Goal: Find specific page/section: Find specific page/section

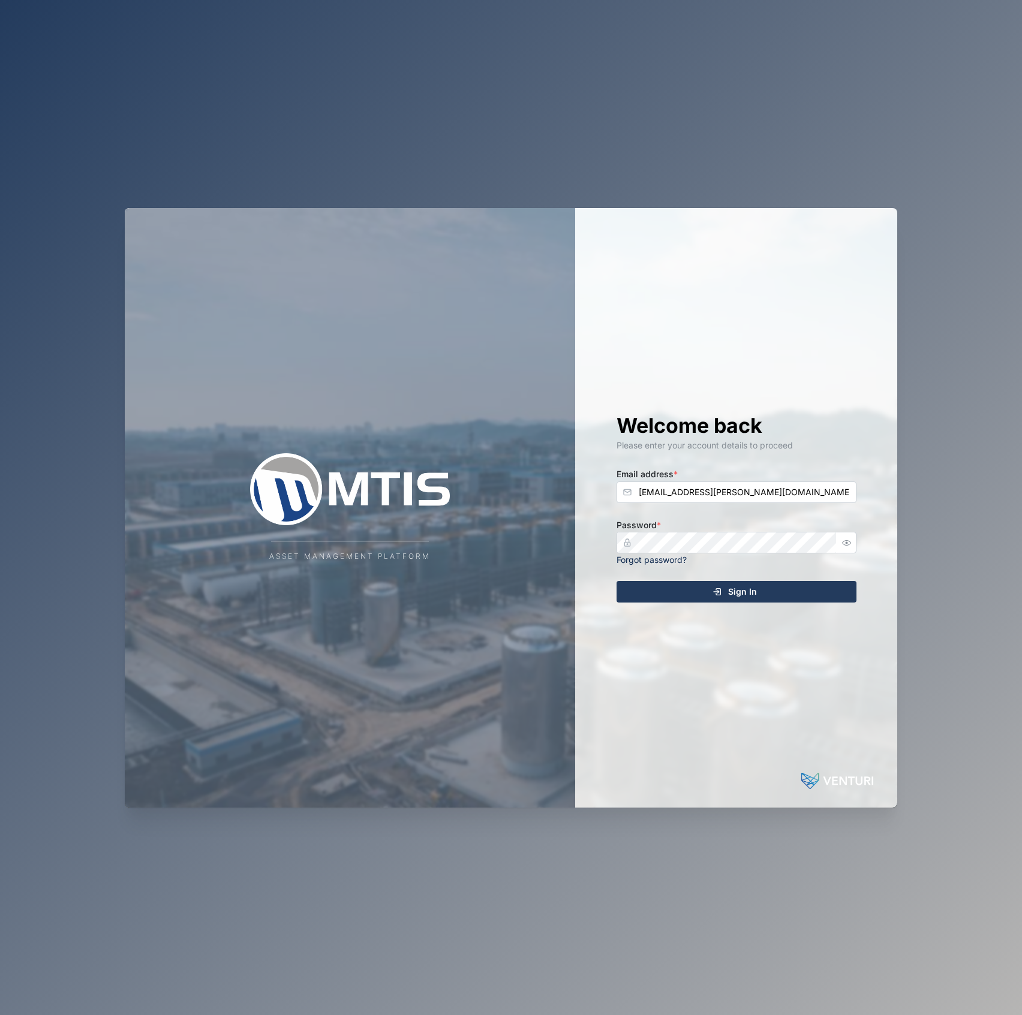
type input "[EMAIL_ADDRESS][PERSON_NAME][DOMAIN_NAME]"
click at [617, 581] on button "Sign In" at bounding box center [737, 592] width 240 height 22
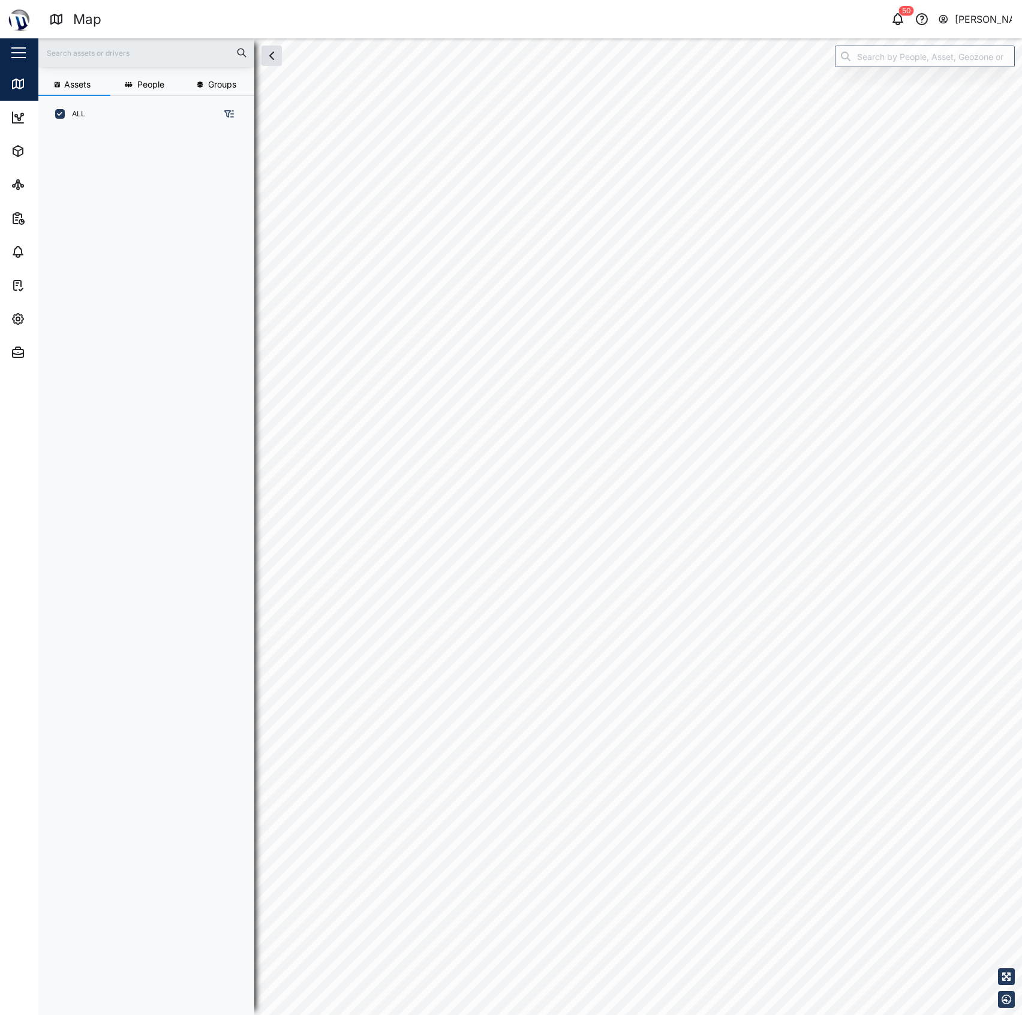
scroll to position [865, 185]
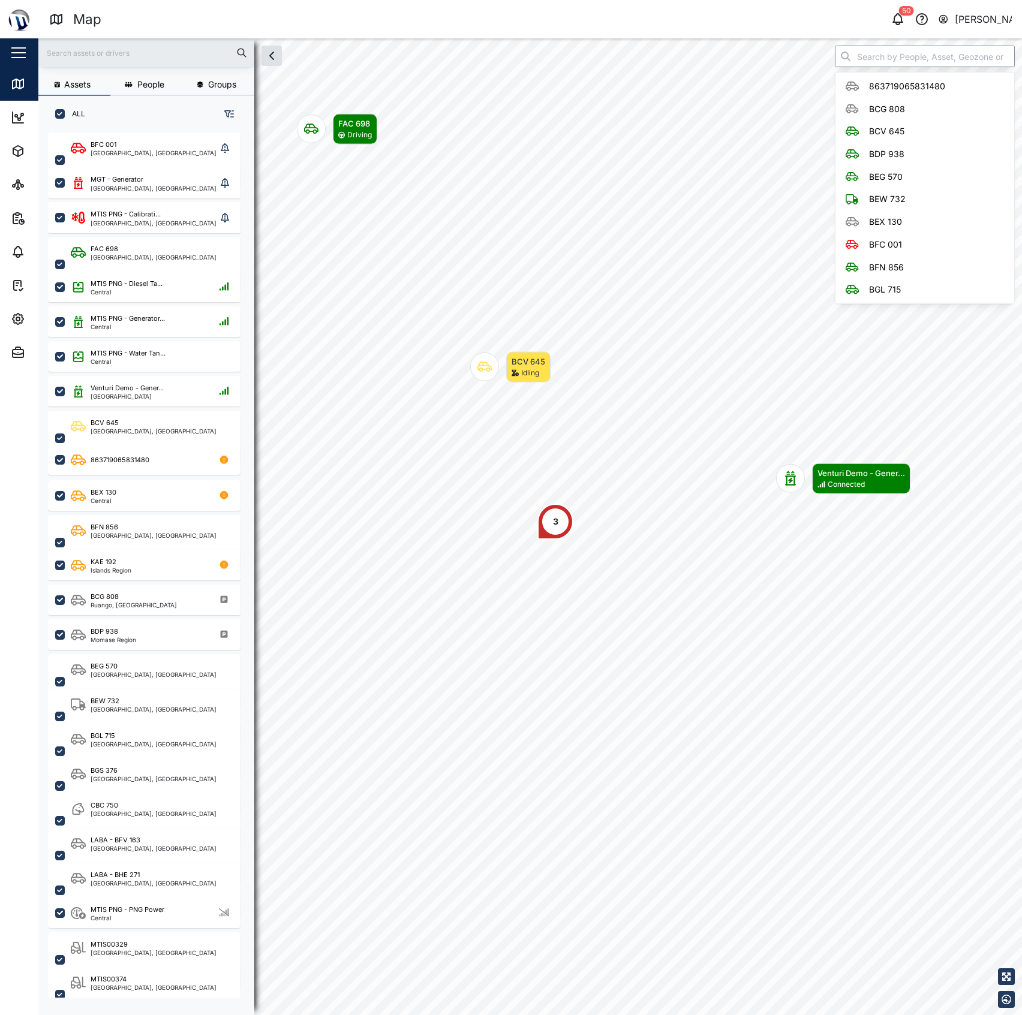
click at [889, 58] on input "search" at bounding box center [925, 57] width 180 height 22
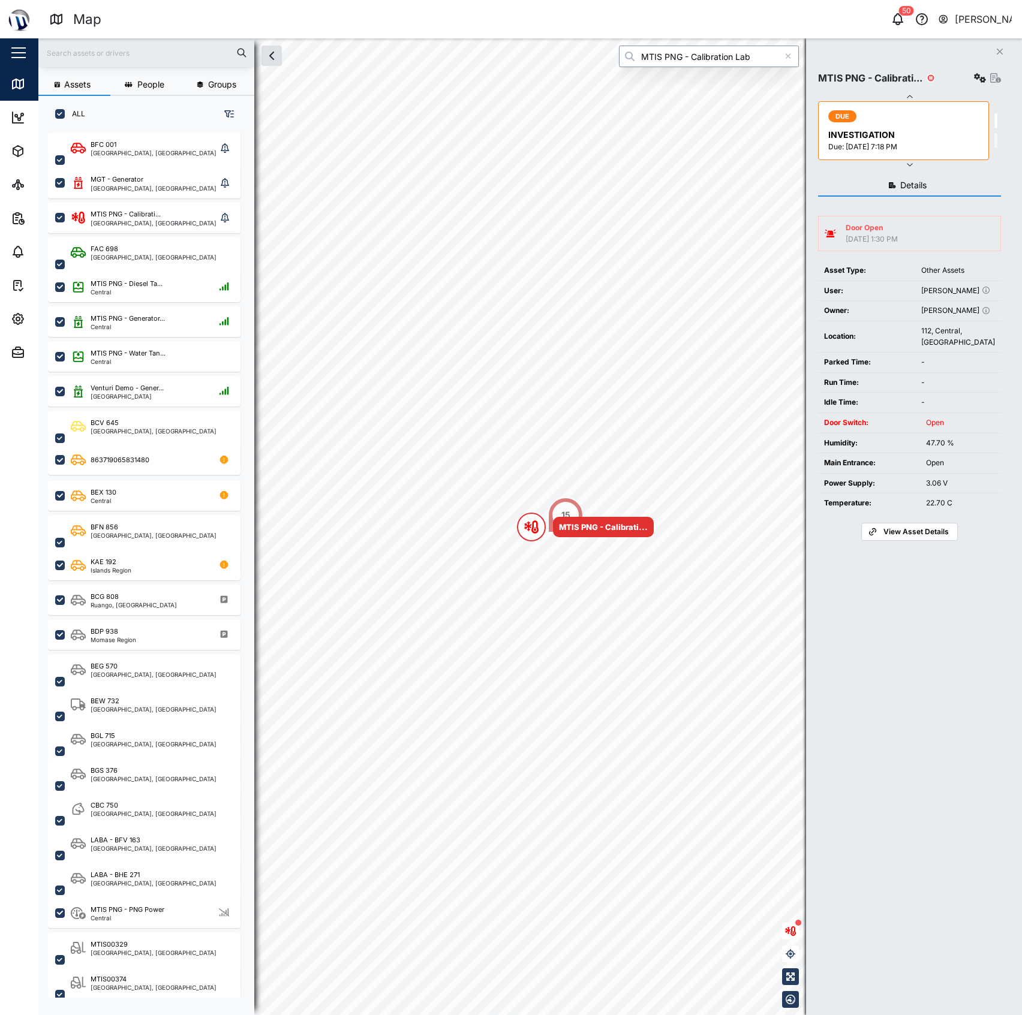
type input "MTIS PNG - Calibration Lab"
click at [975, 77] on icon "button" at bounding box center [980, 78] width 12 height 10
click at [925, 184] on div "Field gateway config" at bounding box center [934, 181] width 82 height 13
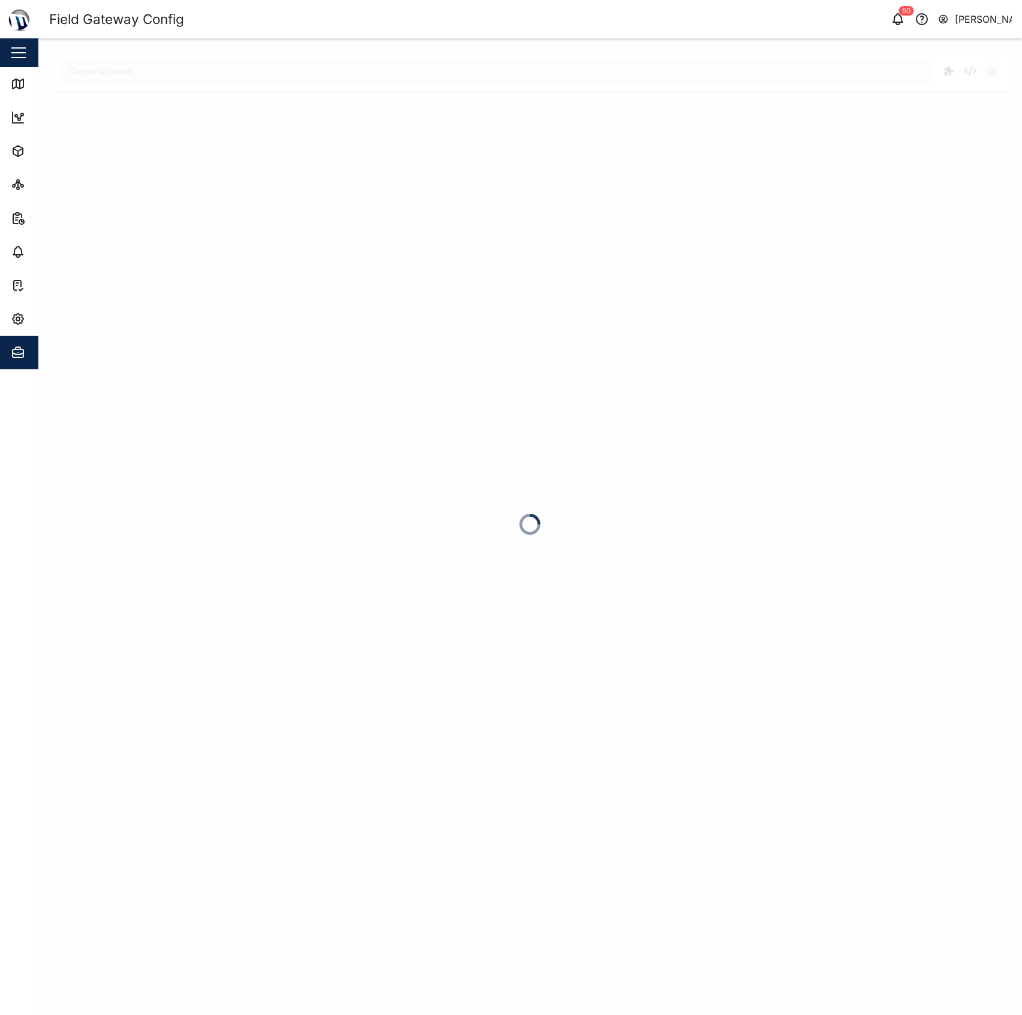
type input "MTIS PNG - Calibration Lab"
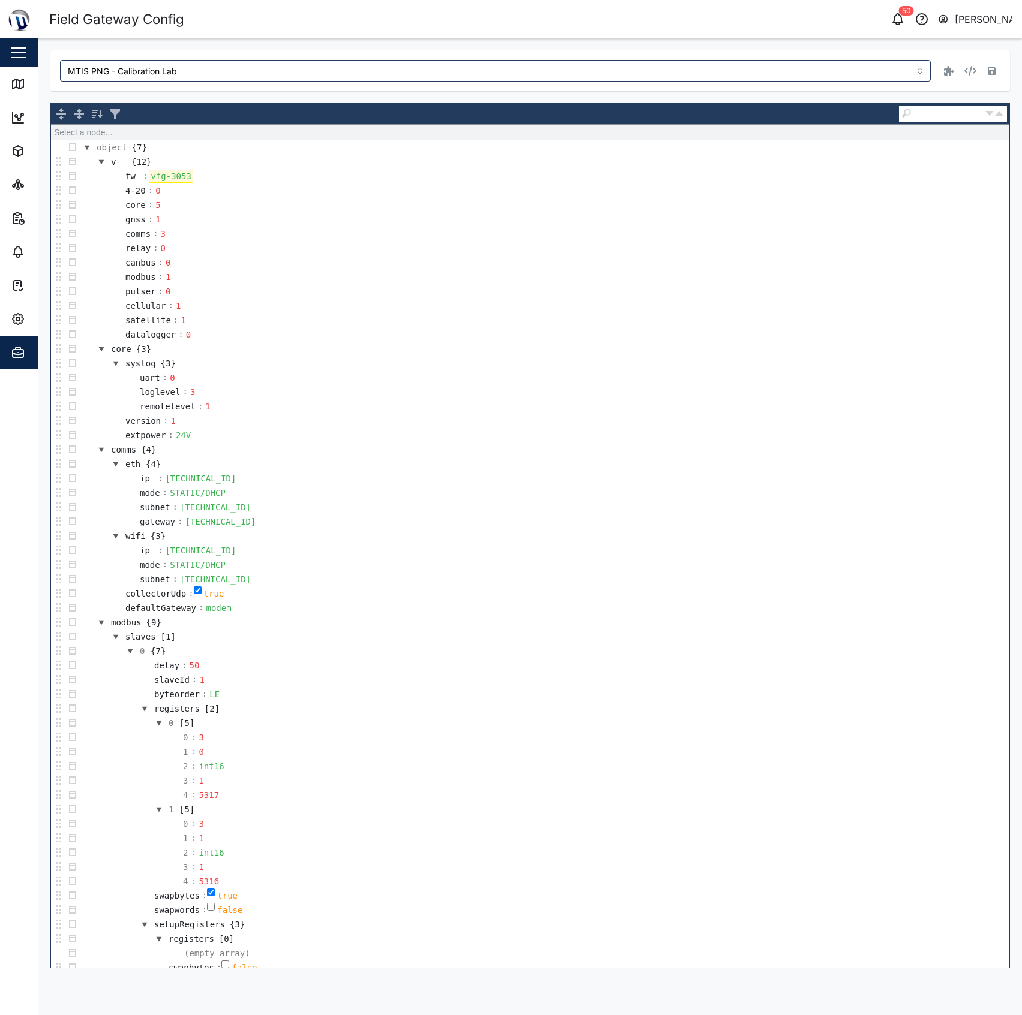
click at [187, 180] on div "vfg-3053" at bounding box center [171, 176] width 44 height 13
click at [333, 220] on td "gnss : 1" at bounding box center [545, 219] width 930 height 14
click at [831, 97] on div "MTIS PNG - Calibration Lab object ► v ► gnss object {7} v {12} fw : vfg-3054-al…" at bounding box center [530, 509] width 960 height 918
click at [996, 73] on button "button" at bounding box center [992, 70] width 17 height 17
click at [29, 91] on link "Map" at bounding box center [78, 84] width 156 height 34
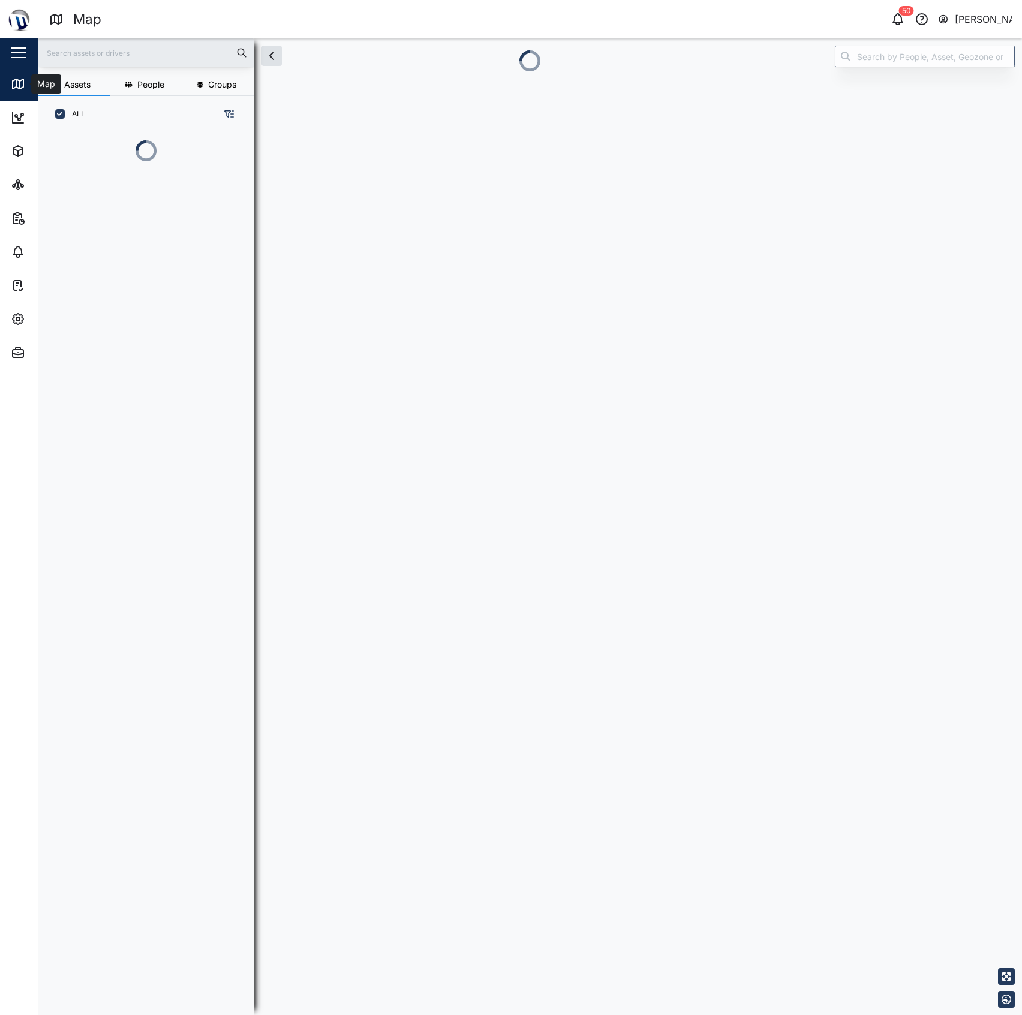
scroll to position [12, 13]
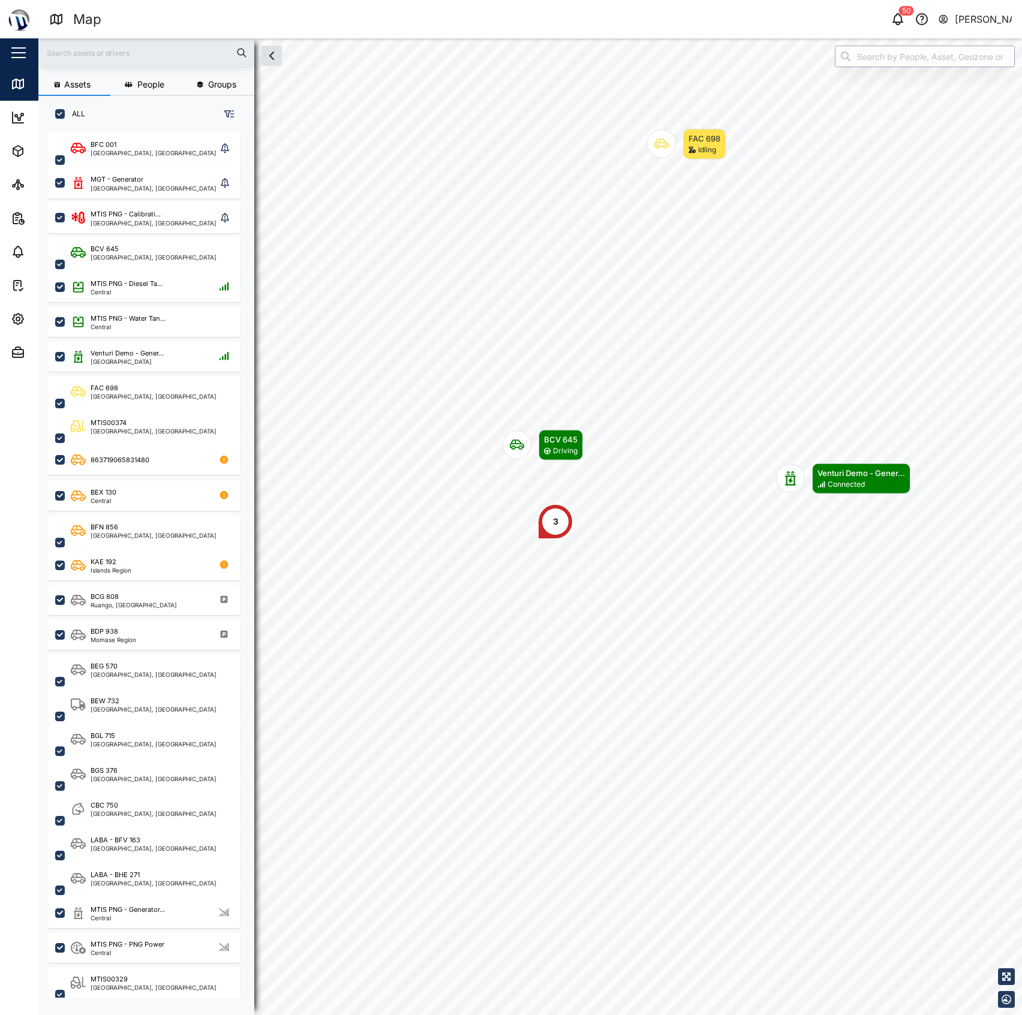
click at [870, 62] on input "search" at bounding box center [925, 57] width 180 height 22
type input "V"
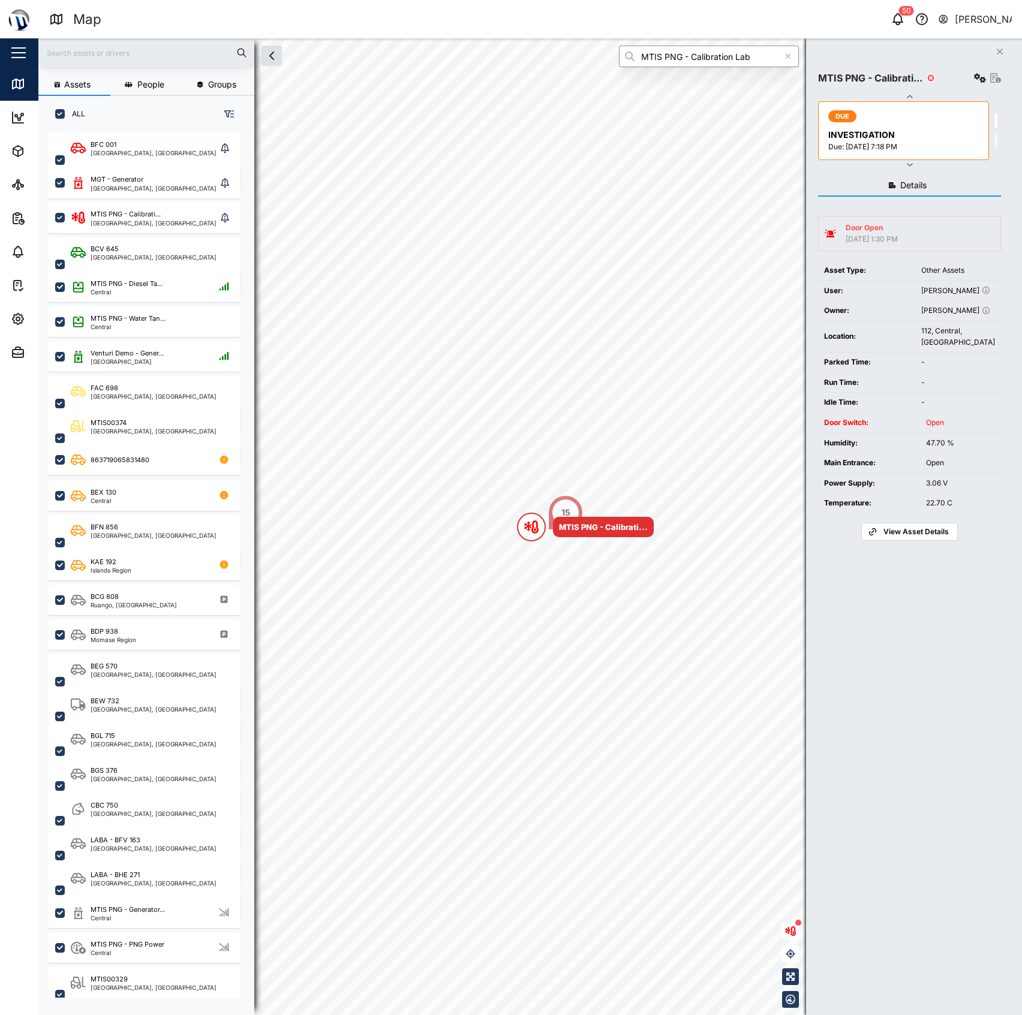
type input "MTIS PNG - Calibration Lab"
click at [972, 77] on button "button" at bounding box center [980, 78] width 17 height 17
click at [934, 119] on link "Agent logs" at bounding box center [926, 131] width 111 height 25
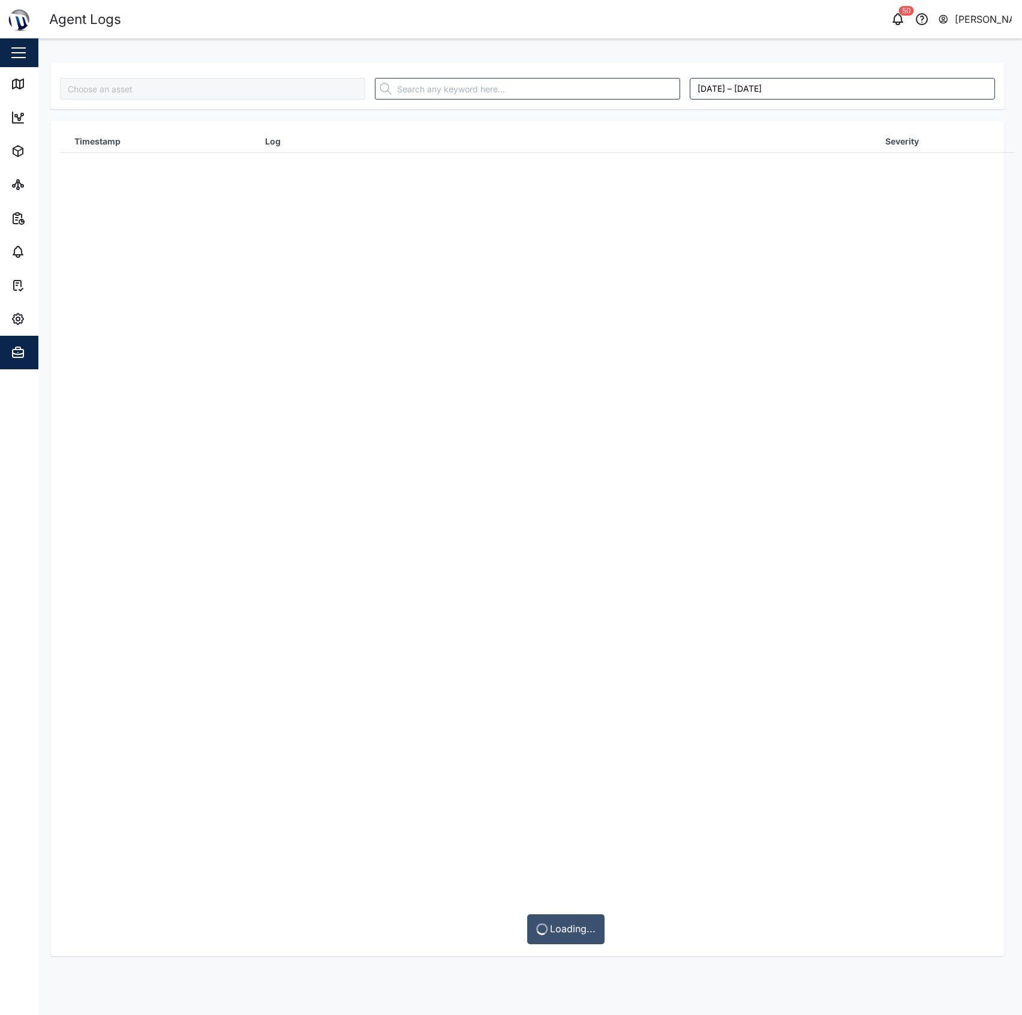
type input "MTIS PNG - Calibration Lab"
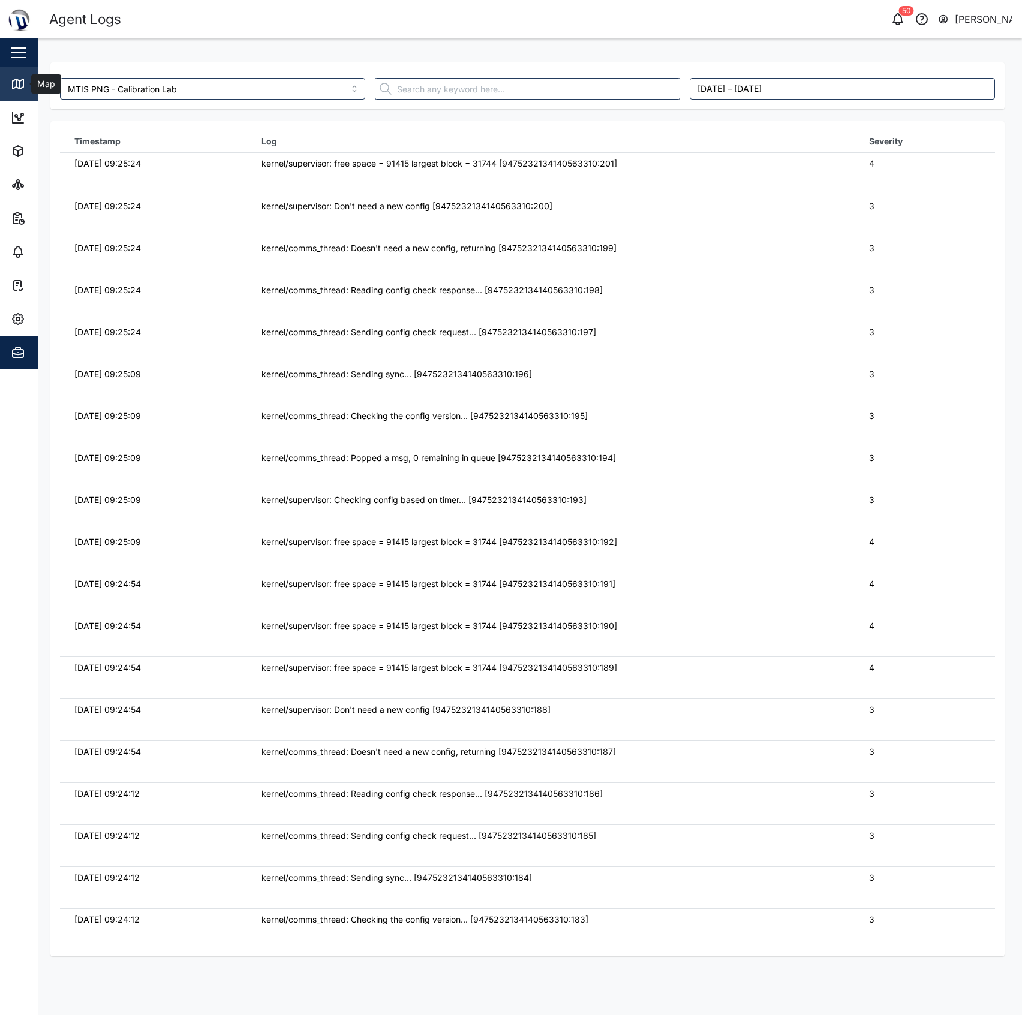
click at [30, 89] on div "Map" at bounding box center [34, 84] width 47 height 14
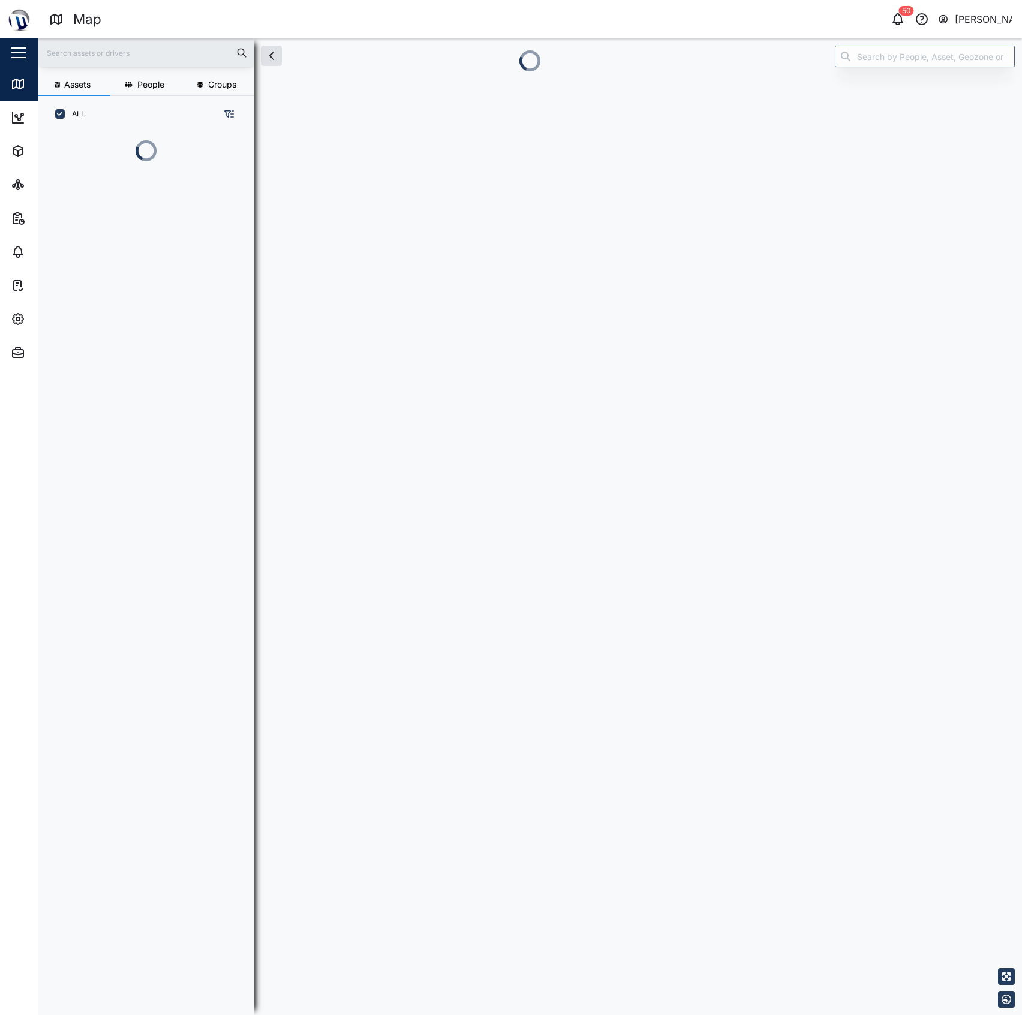
scroll to position [12, 13]
